Goal: Find specific page/section: Find specific page/section

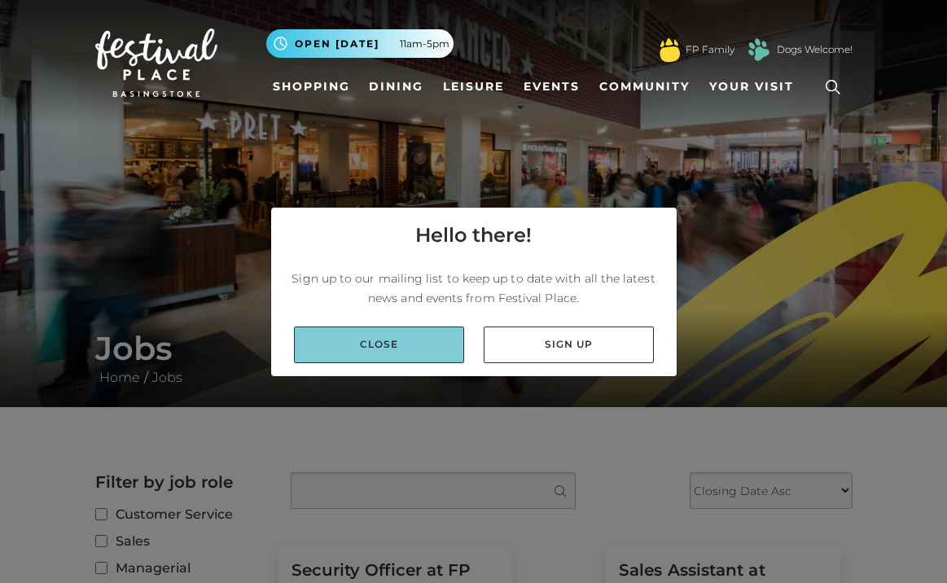
click at [383, 347] on link "Close" at bounding box center [379, 344] width 170 height 37
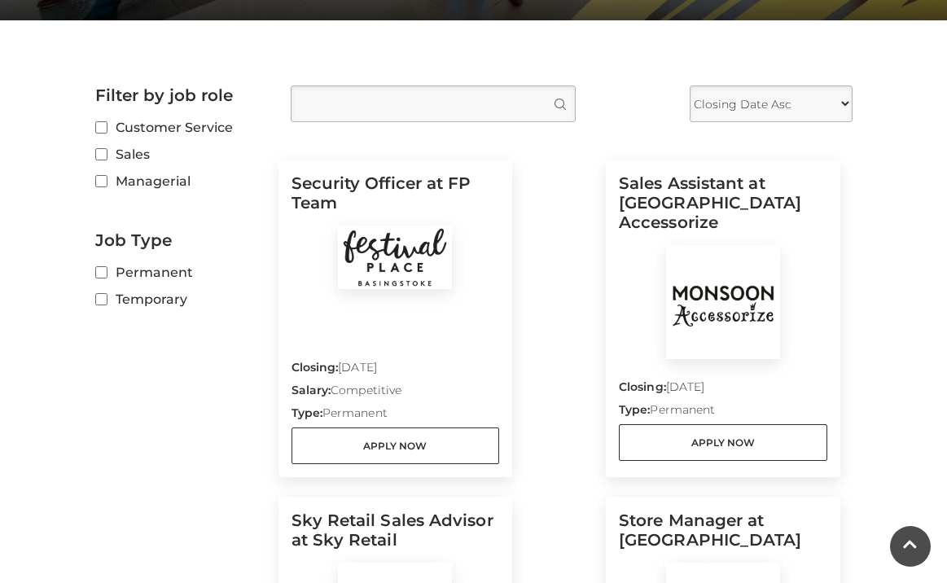
scroll to position [388, 0]
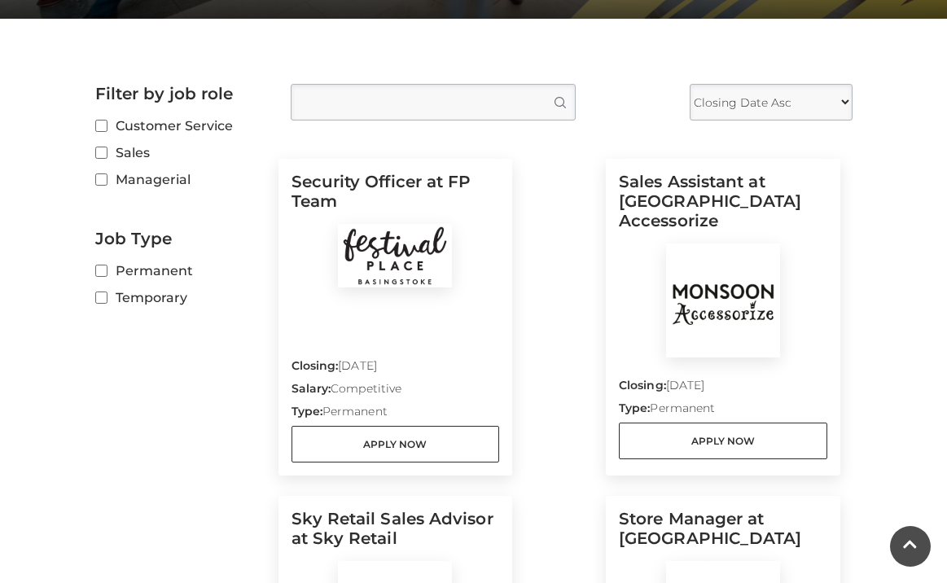
click at [717, 168] on div "Sales Assistant at [GEOGRAPHIC_DATA] Accessorize Closing: [DATE] Type: Permanen…" at bounding box center [723, 317] width 234 height 317
click at [702, 278] on img at bounding box center [723, 300] width 114 height 114
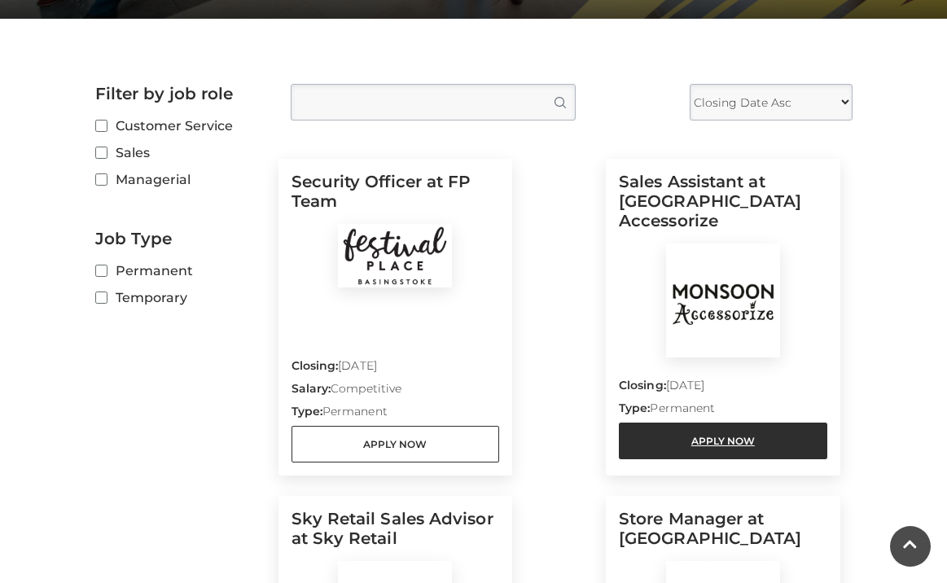
click at [705, 422] on link "Apply Now" at bounding box center [723, 440] width 208 height 37
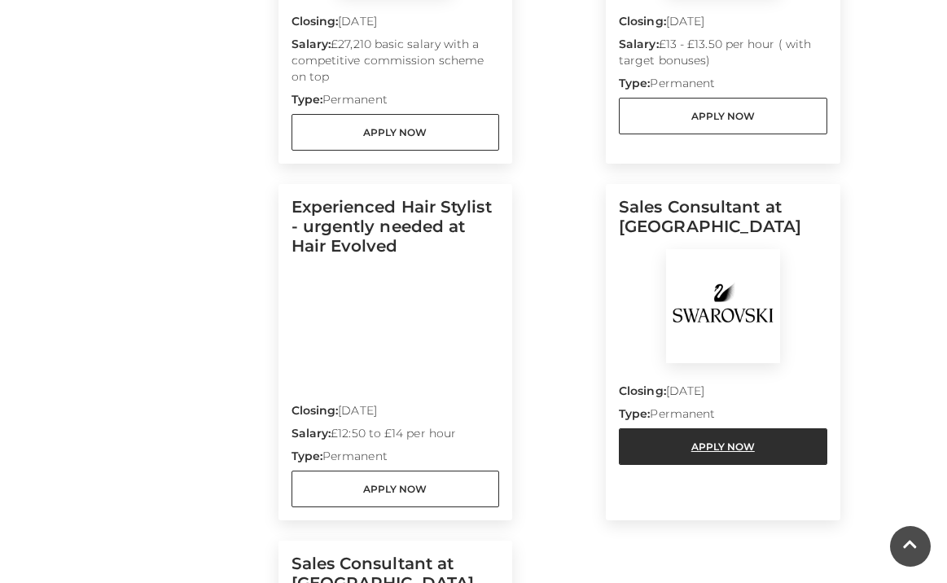
scroll to position [1071, 0]
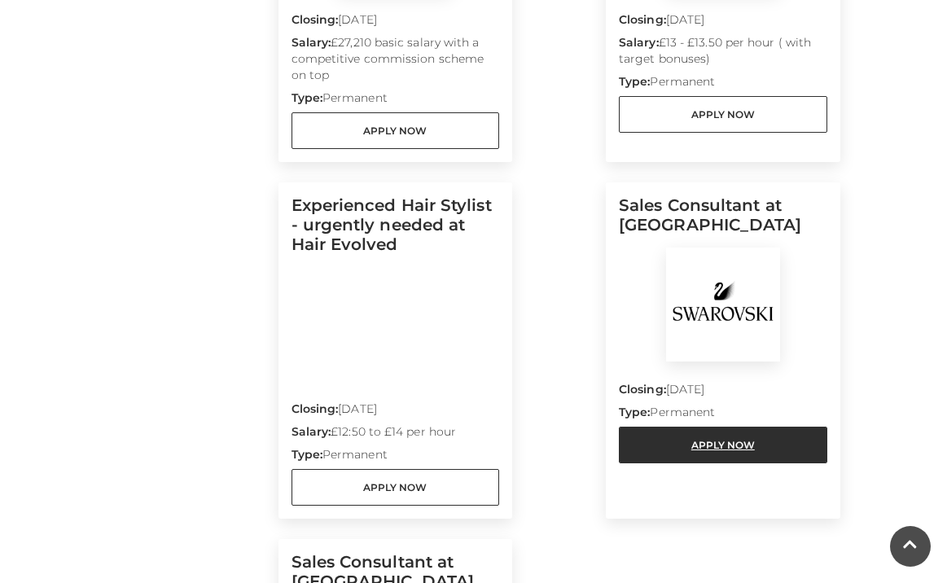
click at [719, 452] on link "Apply Now" at bounding box center [723, 445] width 208 height 37
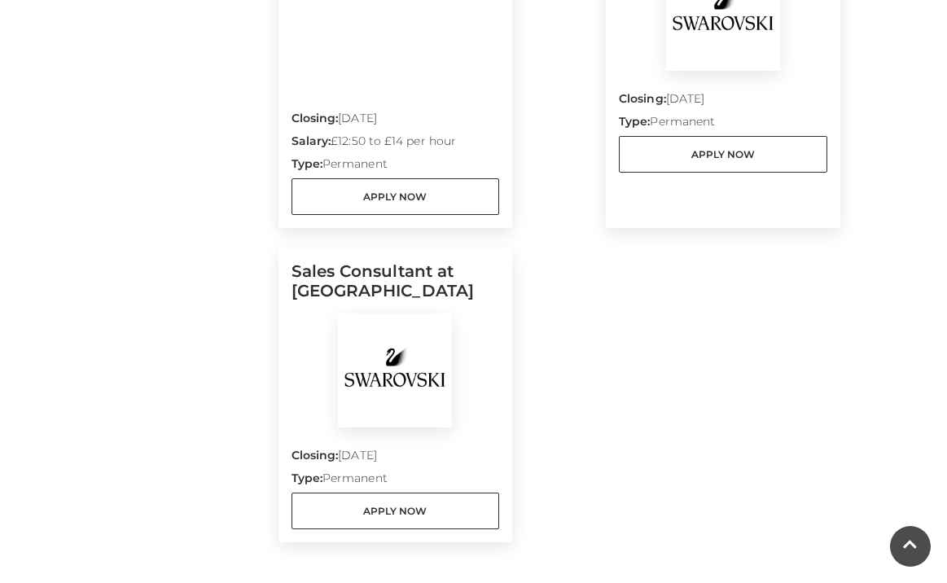
scroll to position [1367, 0]
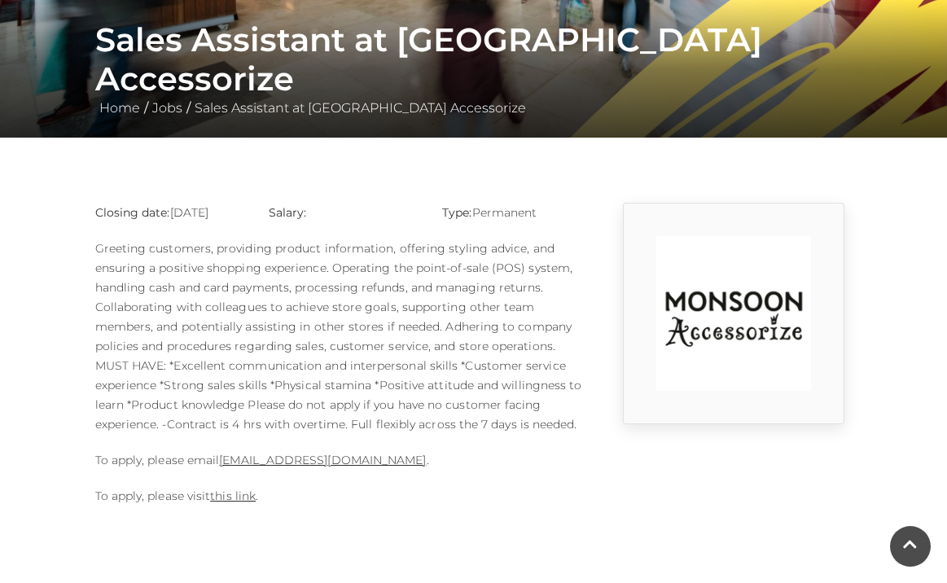
scroll to position [273, 0]
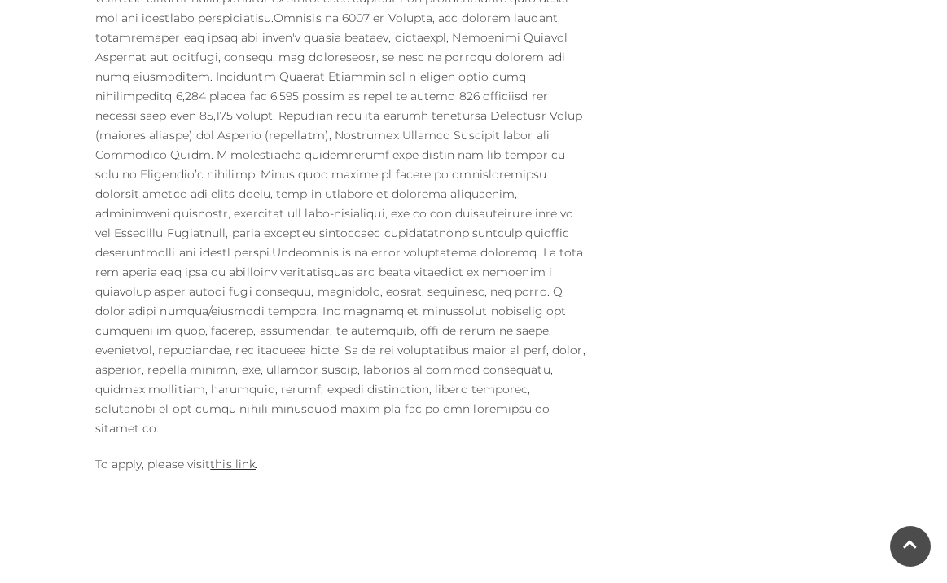
scroll to position [1013, 0]
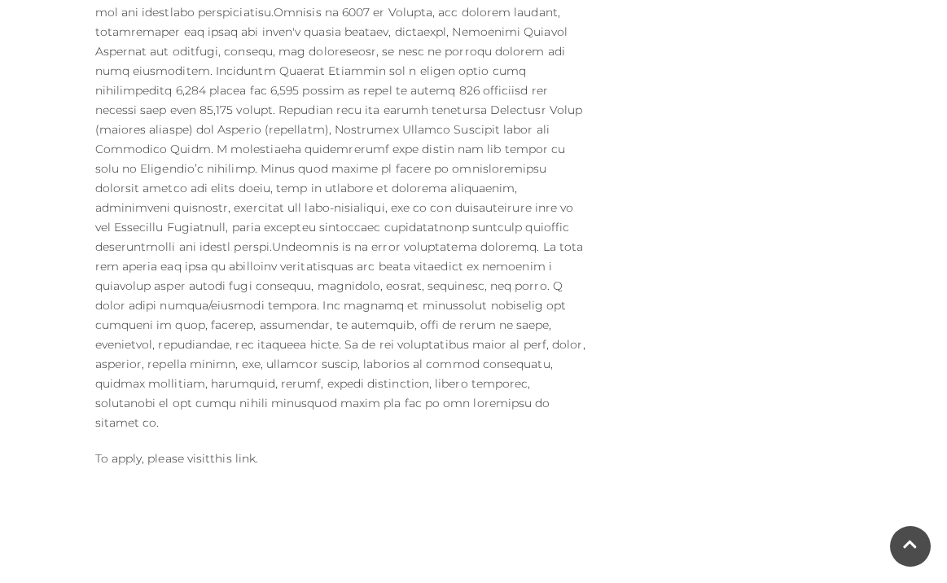
click at [238, 451] on link "this link" at bounding box center [233, 458] width 46 height 15
